Goal: Task Accomplishment & Management: Complete application form

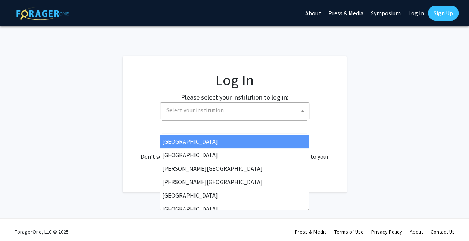
click at [269, 113] on span "Select your institution" at bounding box center [237, 109] width 146 height 15
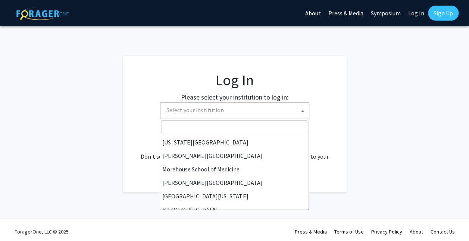
scroll to position [261, 0]
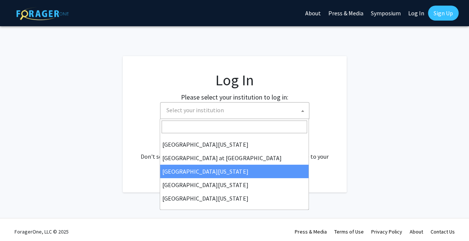
select select "13"
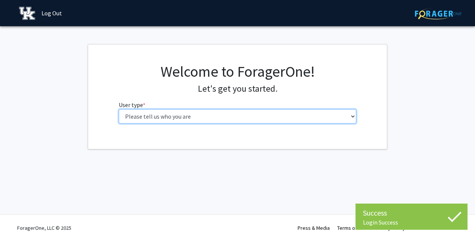
click at [306, 116] on select "Please tell us who you are Undergraduate Student Master's Student Doctoral Cand…" at bounding box center [238, 116] width 238 height 14
select select "1: undergrad"
click at [119, 109] on select "Please tell us who you are Undergraduate Student Master's Student Doctoral Cand…" at bounding box center [238, 116] width 238 height 14
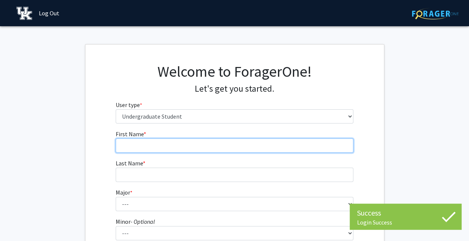
click at [271, 149] on input "First Name * required" at bounding box center [235, 145] width 238 height 14
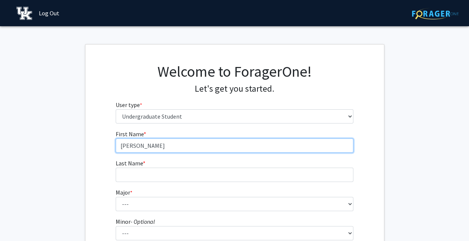
type input "[PERSON_NAME]"
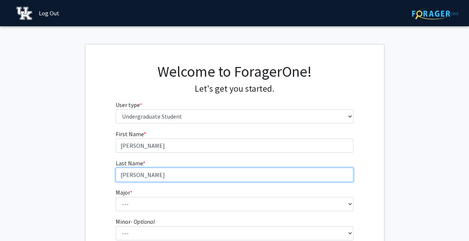
type input "[PERSON_NAME]"
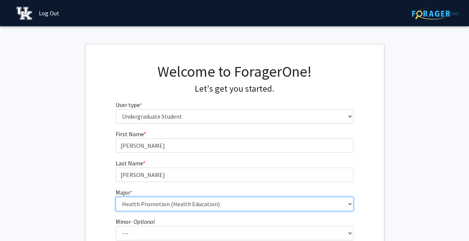
select select "64: 900"
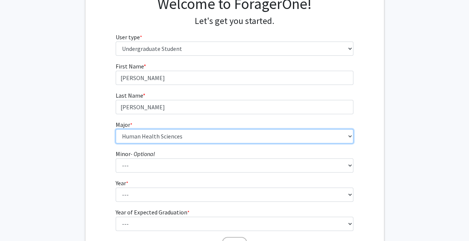
scroll to position [71, 0]
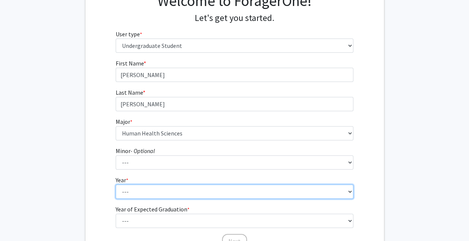
click at [199, 188] on select "--- First-year Sophomore Junior Senior Postbaccalaureate Certificate" at bounding box center [235, 191] width 238 height 14
select select "3: junior"
click at [116, 184] on select "--- First-year Sophomore Junior Senior Postbaccalaureate Certificate" at bounding box center [235, 191] width 238 height 14
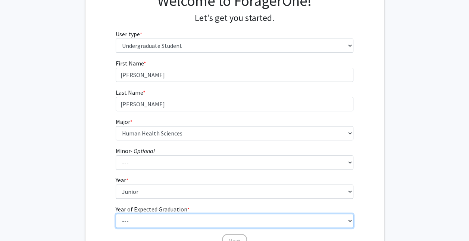
click at [161, 215] on select "--- 2025 2026 2027 2028 2029 2030 2031 2032 2033 2034" at bounding box center [235, 220] width 238 height 14
select select "2: 2026"
click at [116, 213] on select "--- 2025 2026 2027 2028 2029 2030 2031 2032 2033 2034" at bounding box center [235, 220] width 238 height 14
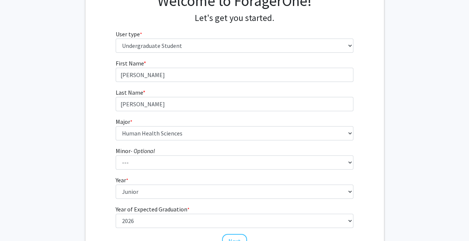
click at [97, 181] on div "First Name * required [PERSON_NAME] Last Name * required [PERSON_NAME] Major * …" at bounding box center [235, 154] width 299 height 190
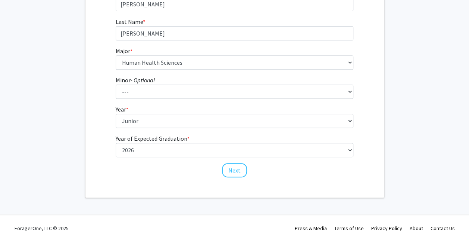
click at [247, 170] on div "Next" at bounding box center [235, 166] width 238 height 7
click at [241, 170] on button "Next" at bounding box center [234, 170] width 25 height 14
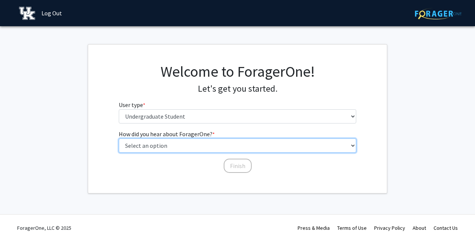
click at [245, 139] on select "Select an option Peer/student recommendation Faculty/staff recommendation Unive…" at bounding box center [238, 145] width 238 height 14
select select "3: university_website"
click at [119, 138] on select "Select an option Peer/student recommendation Faculty/staff recommendation Unive…" at bounding box center [238, 145] width 238 height 14
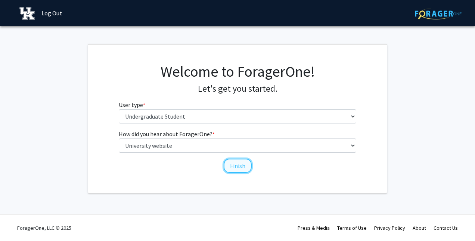
click at [241, 160] on button "Finish" at bounding box center [238, 165] width 28 height 14
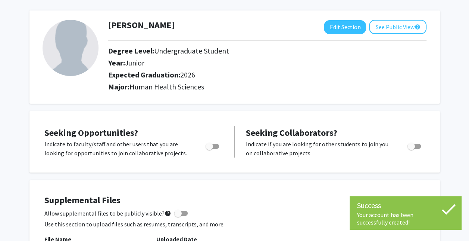
scroll to position [31, 0]
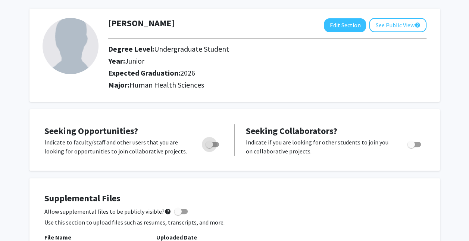
click at [214, 145] on span "Toggle" at bounding box center [212, 144] width 13 height 5
click at [210, 147] on input "Are you actively seeking opportunities?" at bounding box center [209, 147] width 0 height 0
checkbox input "true"
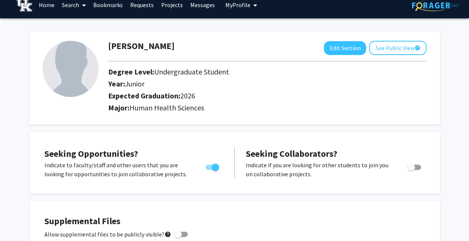
scroll to position [0, 0]
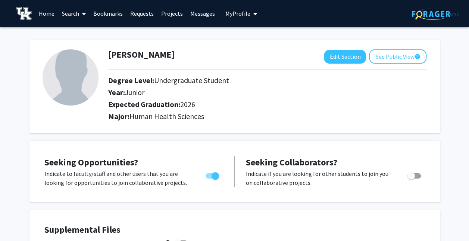
click at [84, 13] on icon at bounding box center [84, 14] width 4 height 6
click at [114, 12] on link "Bookmarks" at bounding box center [108, 13] width 37 height 26
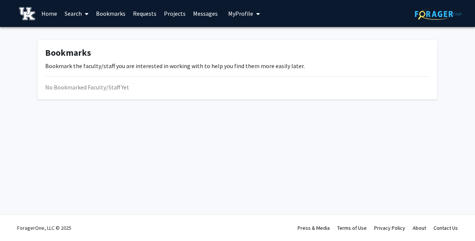
click at [137, 13] on link "Requests" at bounding box center [144, 13] width 31 height 26
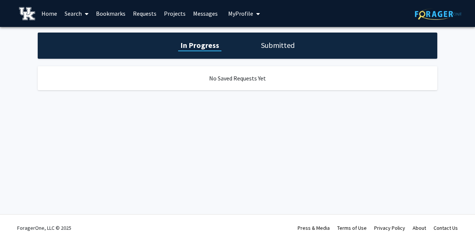
click at [194, 11] on link "Messages" at bounding box center [205, 13] width 32 height 26
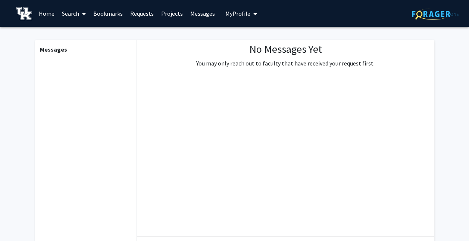
click at [161, 16] on link "Projects" at bounding box center [172, 13] width 29 height 26
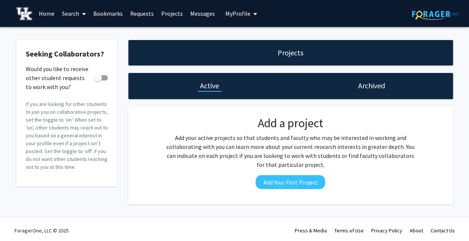
click at [226, 11] on span "My Profile" at bounding box center [238, 13] width 25 height 7
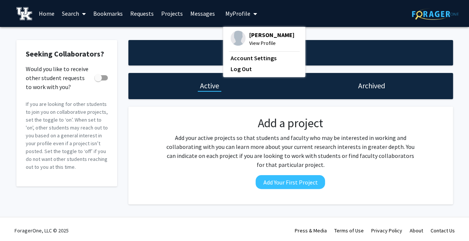
click at [226, 11] on span "My Profile" at bounding box center [238, 13] width 25 height 7
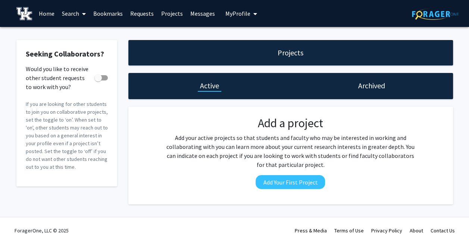
click at [51, 16] on link "Home" at bounding box center [46, 13] width 23 height 26
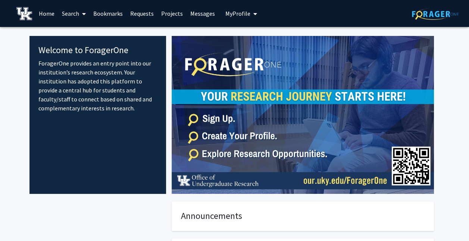
click at [84, 13] on icon at bounding box center [84, 14] width 4 height 6
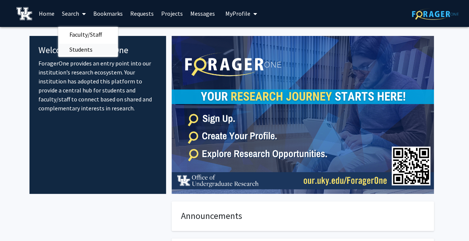
click at [84, 47] on span "Students" at bounding box center [81, 49] width 46 height 15
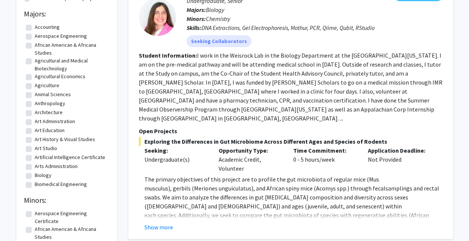
scroll to position [97, 0]
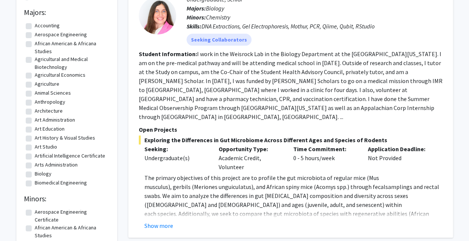
drag, startPoint x: 164, startPoint y: 216, endPoint x: 145, endPoint y: 215, distance: 18.7
click at [145, 221] on button "Show more" at bounding box center [159, 225] width 29 height 9
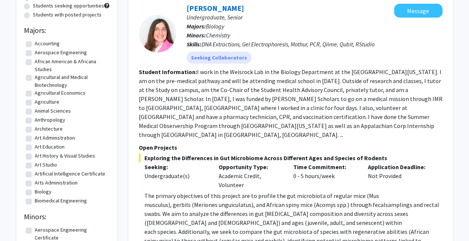
scroll to position [0, 0]
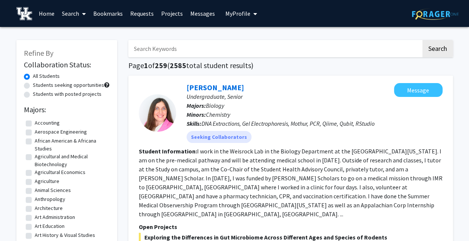
click at [82, 15] on icon at bounding box center [84, 14] width 4 height 6
click at [84, 39] on span "Faculty/Staff" at bounding box center [85, 34] width 55 height 15
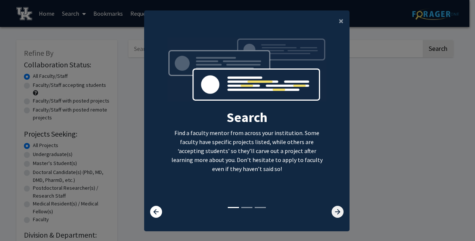
click at [337, 211] on icon at bounding box center [338, 211] width 12 height 12
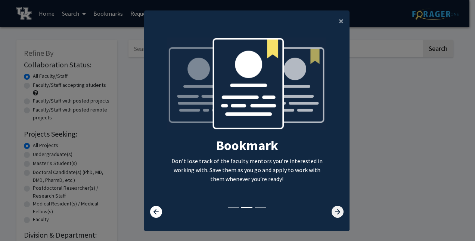
click at [337, 211] on icon at bounding box center [338, 211] width 12 height 12
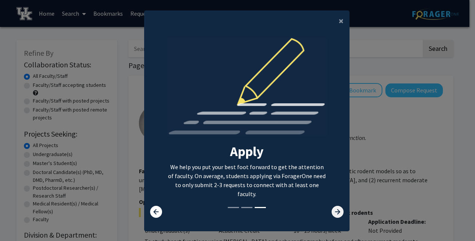
click at [337, 211] on icon at bounding box center [338, 211] width 12 height 12
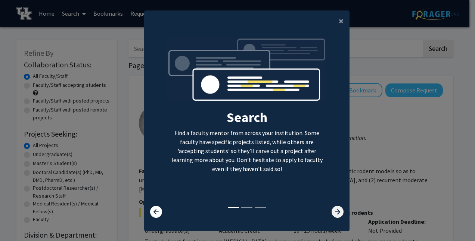
click at [337, 211] on icon at bounding box center [338, 211] width 12 height 12
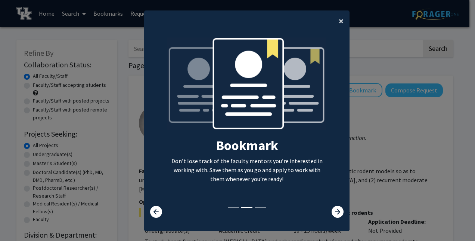
click at [339, 17] on span "×" at bounding box center [341, 21] width 5 height 12
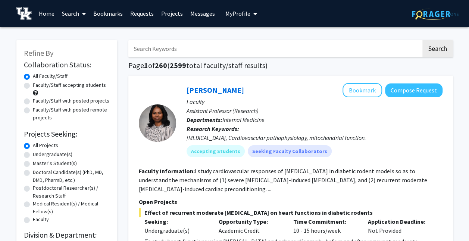
click at [58, 154] on label "Undergraduate(s)" at bounding box center [53, 154] width 40 height 8
click at [38, 154] on input "Undergraduate(s)" at bounding box center [35, 152] width 5 height 5
radio input "true"
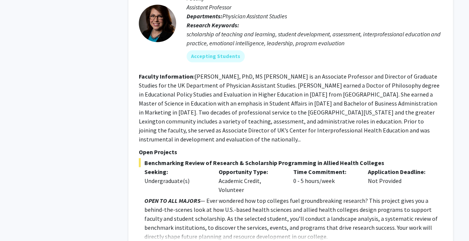
scroll to position [2197, 0]
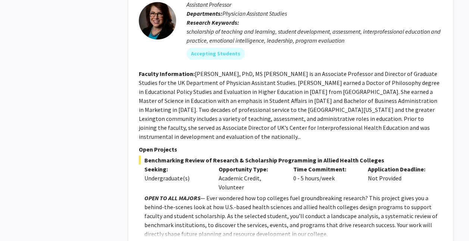
click at [163, 240] on button "Show more" at bounding box center [159, 245] width 29 height 9
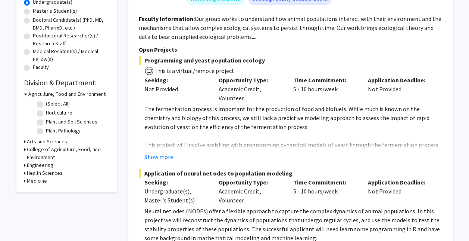
scroll to position [158, 0]
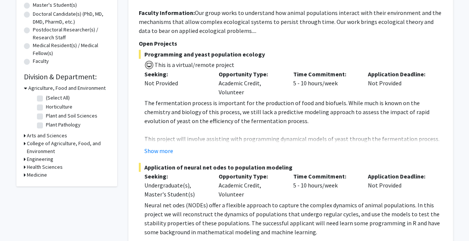
click at [44, 164] on h3 "Health Sciences" at bounding box center [45, 167] width 36 height 8
click at [46, 179] on label "Physician Assistant Studies" at bounding box center [76, 177] width 61 height 8
click at [46, 177] on input "Physician Assistant Studies" at bounding box center [48, 175] width 5 height 5
checkbox input "true"
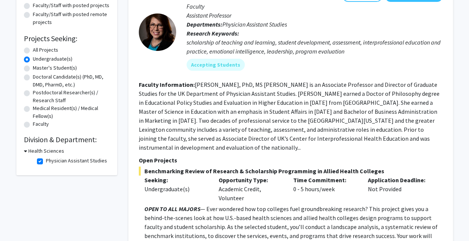
scroll to position [96, 0]
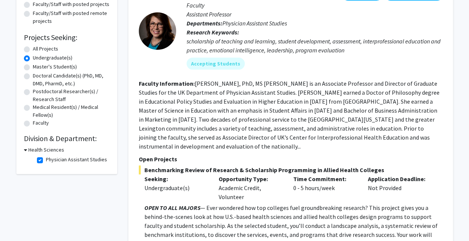
click at [46, 158] on label "Physician Assistant Studies" at bounding box center [76, 159] width 61 height 8
click at [46, 158] on input "Physician Assistant Studies" at bounding box center [48, 157] width 5 height 5
checkbox input "false"
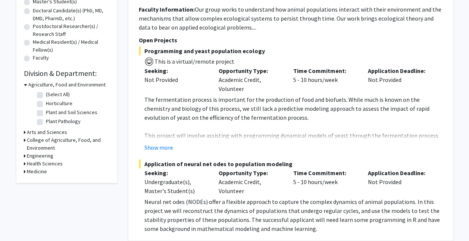
scroll to position [162, 0]
click at [38, 171] on h3 "Medicine" at bounding box center [37, 171] width 20 height 8
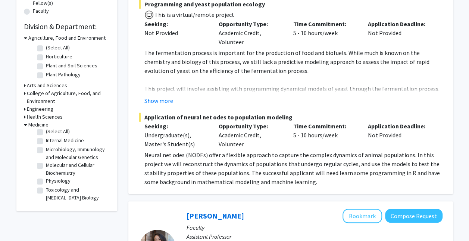
scroll to position [208, 0]
click at [46, 190] on label "Toxicology and [MEDICAL_DATA] Biology" at bounding box center [77, 194] width 62 height 16
click at [46, 190] on input "Toxicology and [MEDICAL_DATA] Biology" at bounding box center [48, 188] width 5 height 5
checkbox input "true"
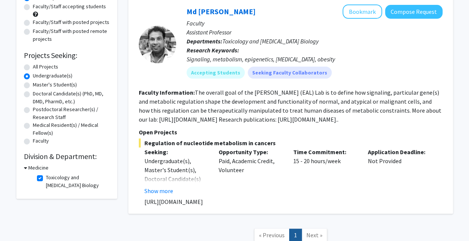
scroll to position [83, 0]
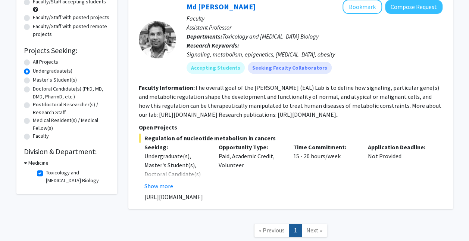
click at [46, 172] on label "Toxicology and [MEDICAL_DATA] Biology" at bounding box center [77, 176] width 62 height 16
click at [46, 172] on input "Toxicology and [MEDICAL_DATA] Biology" at bounding box center [48, 170] width 5 height 5
checkbox input "false"
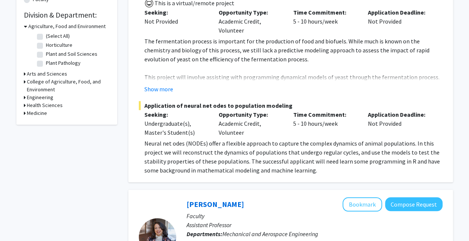
scroll to position [196, 0]
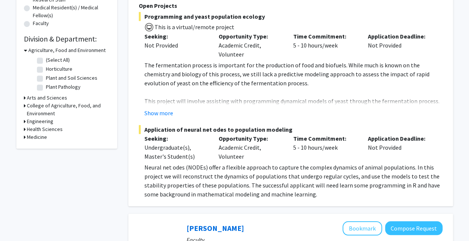
click at [49, 97] on h3 "Arts and Sciences" at bounding box center [47, 98] width 40 height 8
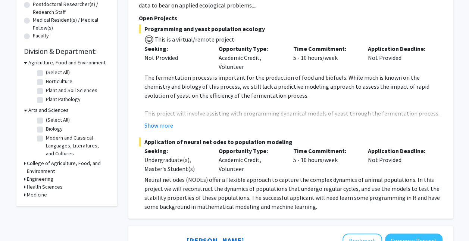
scroll to position [182, 0]
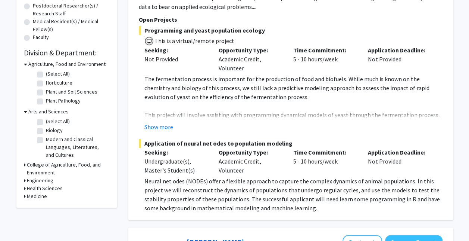
click at [53, 129] on label "Biology" at bounding box center [54, 130] width 17 height 8
click at [51, 129] on input "Biology" at bounding box center [48, 128] width 5 height 5
checkbox input "true"
